Goal: Communication & Community: Answer question/provide support

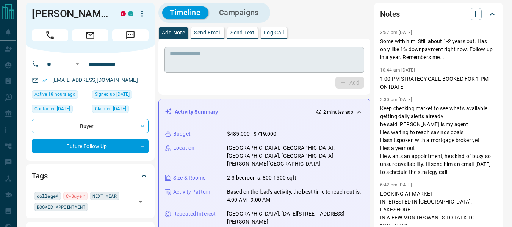
scroll to position [5, 0]
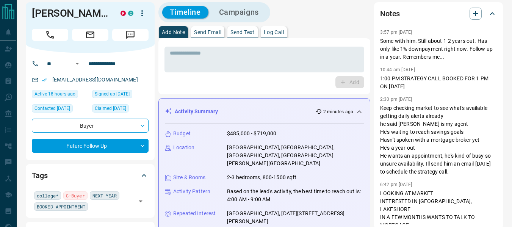
click at [213, 34] on p "Send Email" at bounding box center [207, 32] width 27 height 5
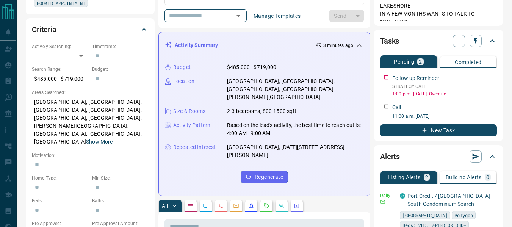
scroll to position [272, 0]
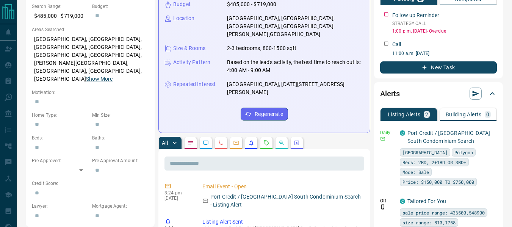
type input "**********"
click at [236, 140] on icon "Emails" at bounding box center [236, 143] width 6 height 6
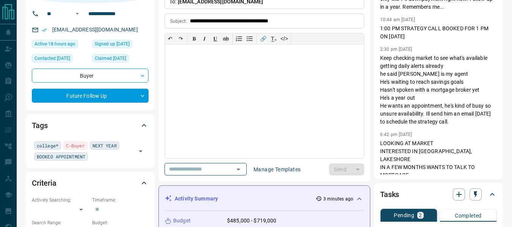
scroll to position [0, 0]
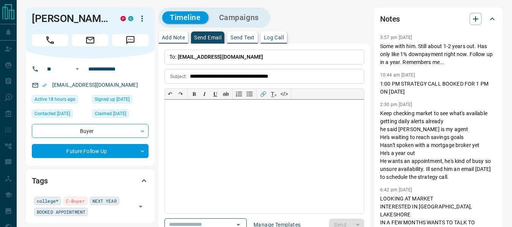
click at [275, 159] on div at bounding box center [264, 157] width 199 height 114
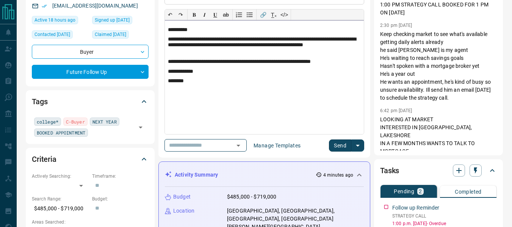
scroll to position [3, 0]
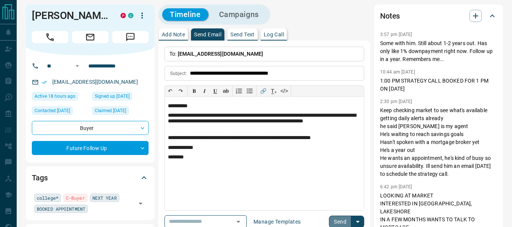
click at [330, 218] on button "Send" at bounding box center [340, 222] width 22 height 12
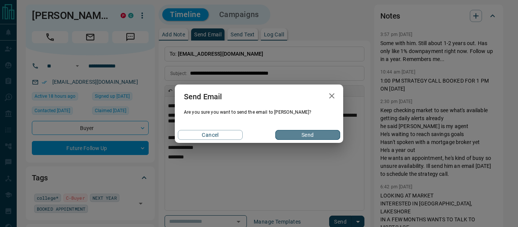
click at [290, 132] on button "Send" at bounding box center [307, 135] width 65 height 10
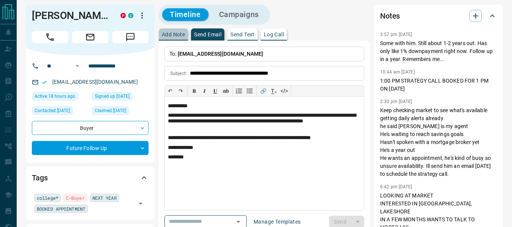
click at [173, 38] on button "Add Note" at bounding box center [173, 34] width 29 height 12
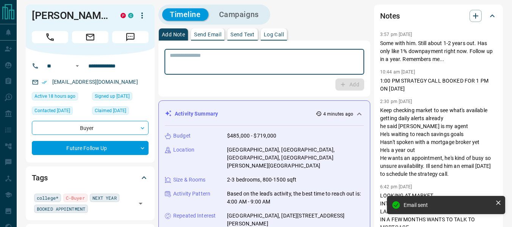
click at [206, 71] on textarea at bounding box center [264, 61] width 189 height 19
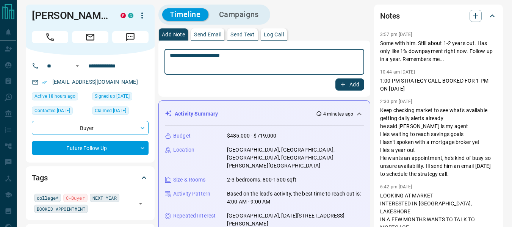
type textarea "**********"
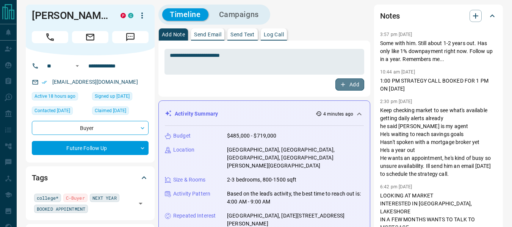
click at [356, 85] on button "Add" at bounding box center [350, 84] width 29 height 12
